Goal: Information Seeking & Learning: Understand process/instructions

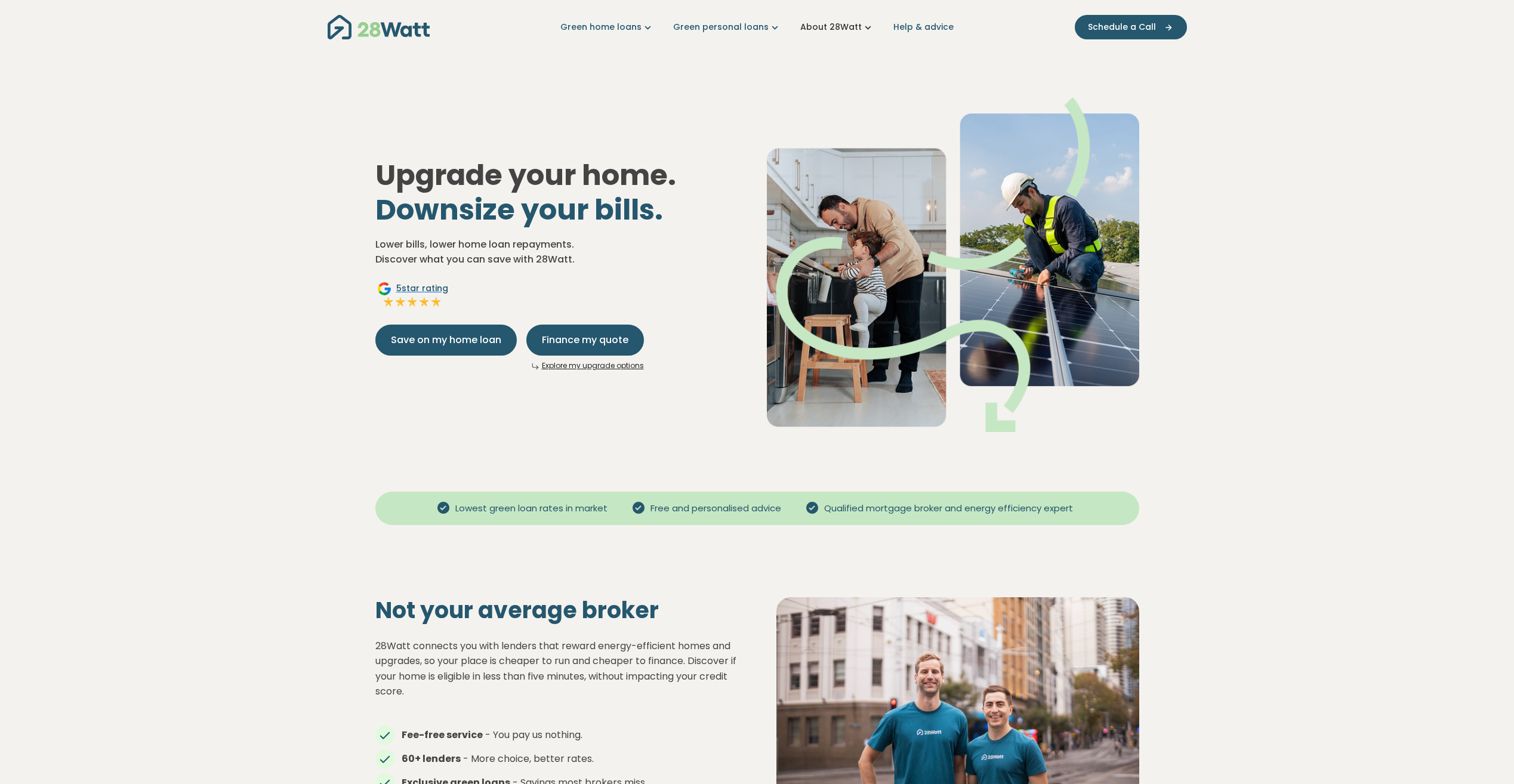
click at [839, 26] on link "About 28Watt" at bounding box center [837, 27] width 74 height 12
click at [829, 86] on link "How we work" at bounding box center [853, 90] width 115 height 22
click at [834, 64] on button "Home upgrades" at bounding box center [853, 68] width 115 height 22
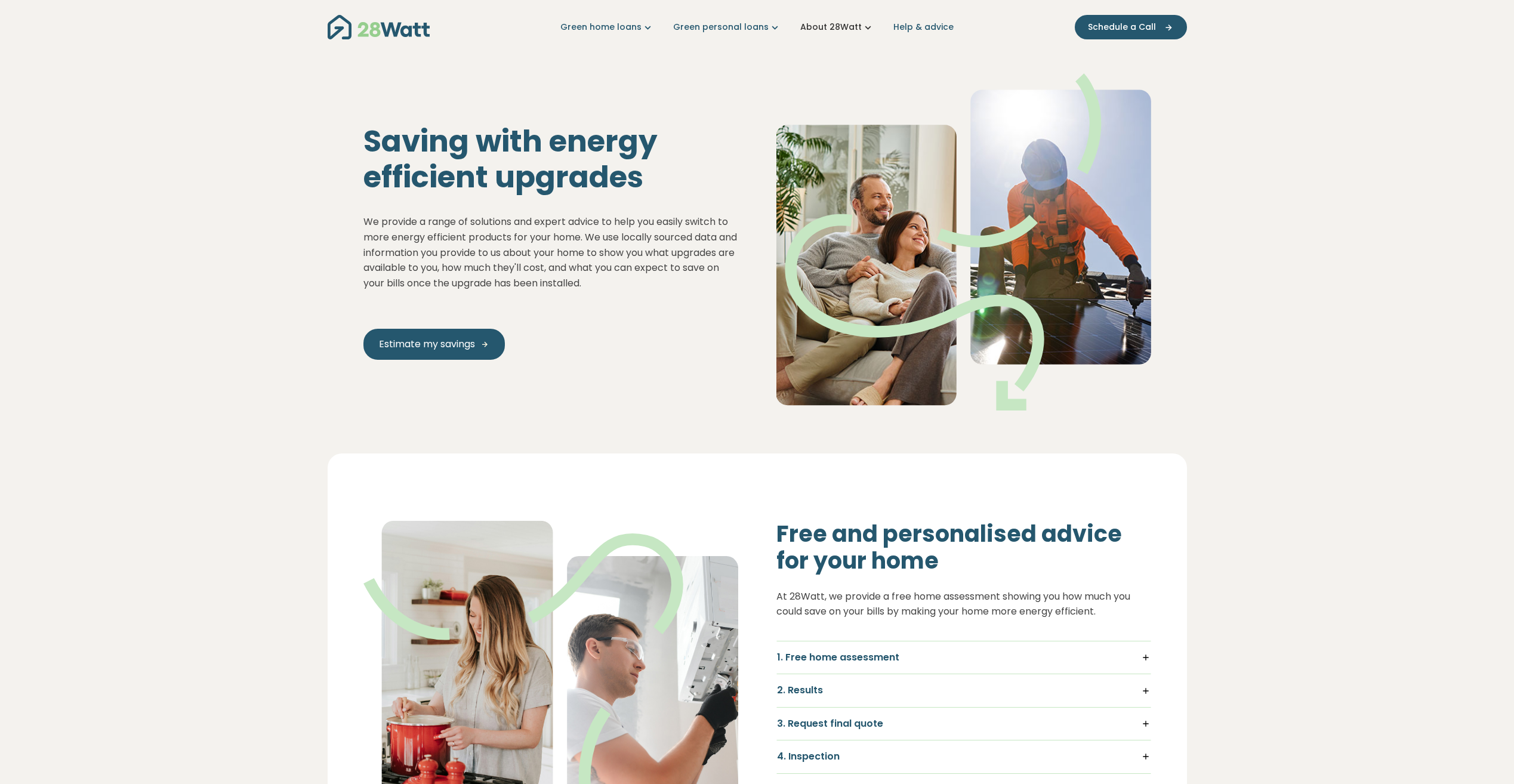
click at [826, 24] on link "About 28Watt" at bounding box center [837, 27] width 74 height 12
